Goal: Navigation & Orientation: Find specific page/section

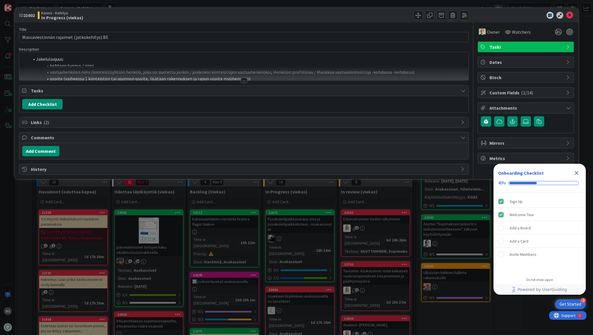
click at [244, 79] on div at bounding box center [244, 80] width 6 height 5
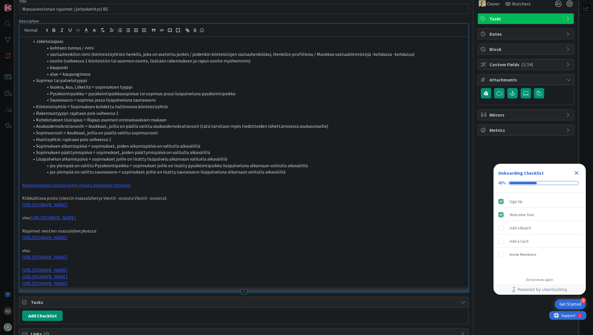
scroll to position [38, 0]
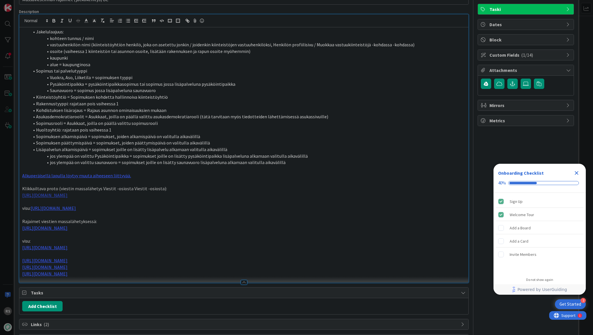
click at [67, 194] on link "https://www.figma.com/proto/F8K4NeEJpXdhuNz0ckoPp4/Viestint%C3%A4?page-id=0%3A1…" at bounding box center [44, 196] width 45 height 6
click at [210, 214] on link "https://www.figma.com/proto/F8K4NeEJpXdhuNz0ckoPp4/Viestint%C3%A4?content-scali…" at bounding box center [225, 213] width 39 height 7
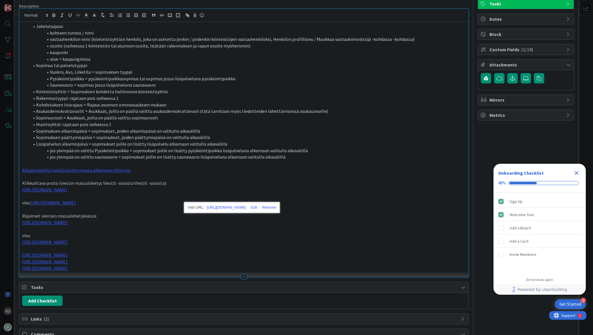
scroll to position [44, 0]
click at [76, 205] on link "https://www.figma.com/design/F8K4NeEJpXdhuNz0ckoPp4/Viestint%C3%A4?node-id=412-…" at bounding box center [53, 203] width 45 height 6
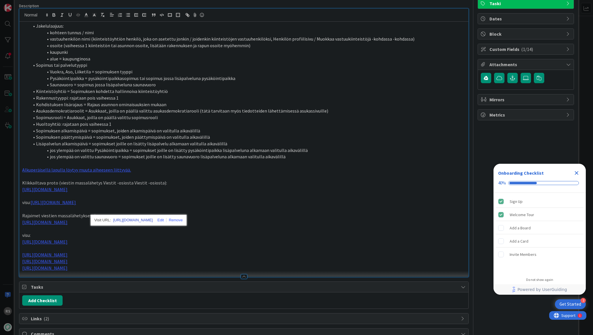
click at [152, 222] on link "https://www.figma.com/design/F8K4NeEJpXdhuNz0ckoPp4/Viestint%C3%A4?node-id=412-…" at bounding box center [132, 220] width 39 height 7
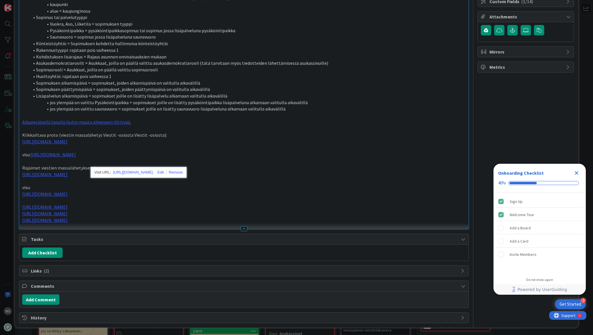
scroll to position [99, 0]
click at [301, 186] on p "visu:" at bounding box center [243, 187] width 443 height 7
click at [67, 191] on link "https://www.figma.com/design/F8K4NeEJpXdhuNz0ckoPp4/Viestint%C3%A4?node-id=438-…" at bounding box center [44, 194] width 45 height 6
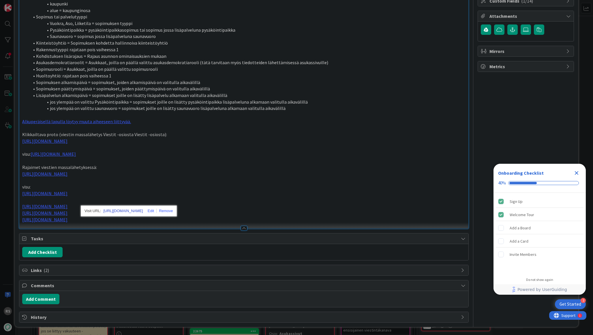
click at [143, 208] on link "https://www.figma.com/design/F8K4NeEJpXdhuNz0ckoPp4/Viestint%C3%A4?node-id=438-…" at bounding box center [122, 211] width 39 height 7
click at [276, 185] on p "visu:" at bounding box center [243, 187] width 443 height 7
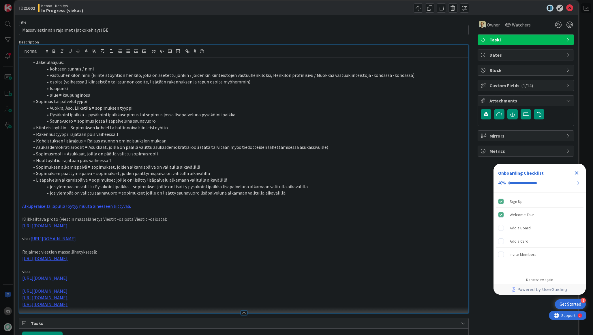
scroll to position [0, 0]
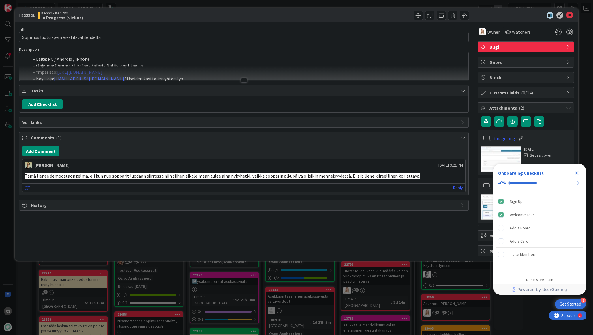
click at [243, 80] on div at bounding box center [244, 80] width 6 height 5
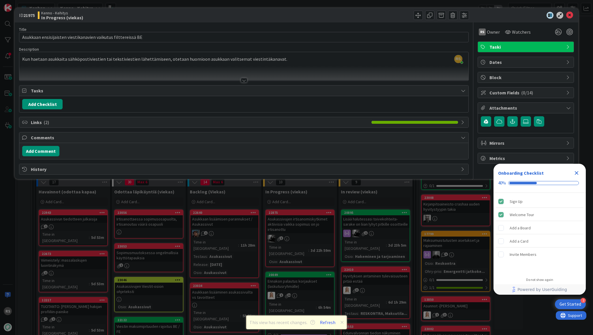
scroll to position [654, 0]
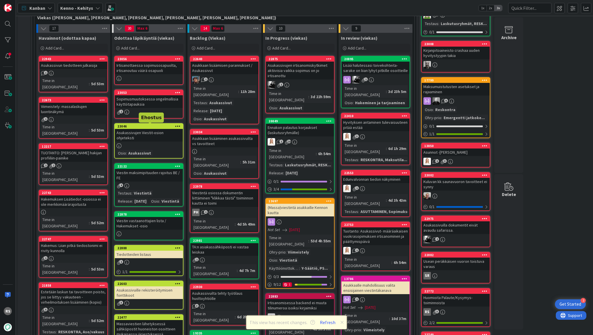
scroll to position [140, 0]
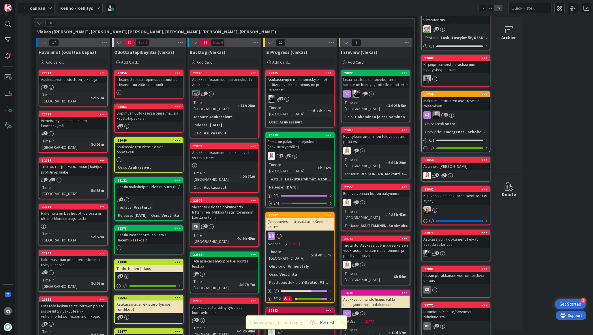
click at [210, 82] on div "Asukkaan lisäämisen parannukset / Asukassivut" at bounding box center [224, 82] width 68 height 13
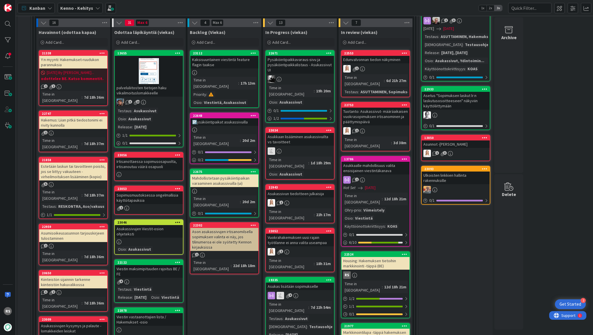
click at [217, 62] on div "Kaksisuuntainen viestintä feature flagin taakse" at bounding box center [224, 62] width 68 height 13
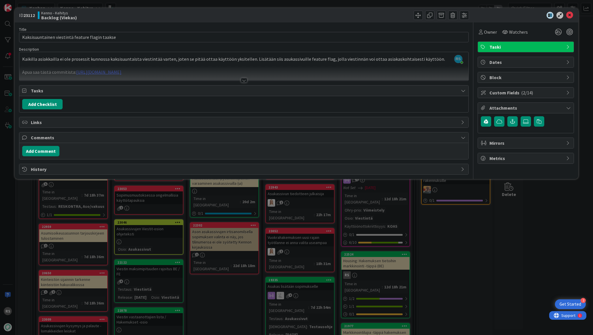
click at [239, 82] on div "Title 47 / 128 Kaksisuuntainen viestintä feature flagin taakse Description RS […" at bounding box center [243, 98] width 449 height 152
click at [242, 82] on div at bounding box center [244, 80] width 6 height 5
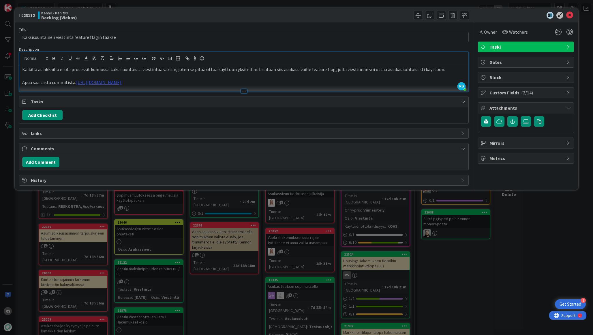
click at [121, 84] on link "[URL][DOMAIN_NAME]" at bounding box center [98, 83] width 45 height 6
click at [168, 95] on link "[URL][DOMAIN_NAME]" at bounding box center [147, 93] width 39 height 7
